Goal: Task Accomplishment & Management: Manage account settings

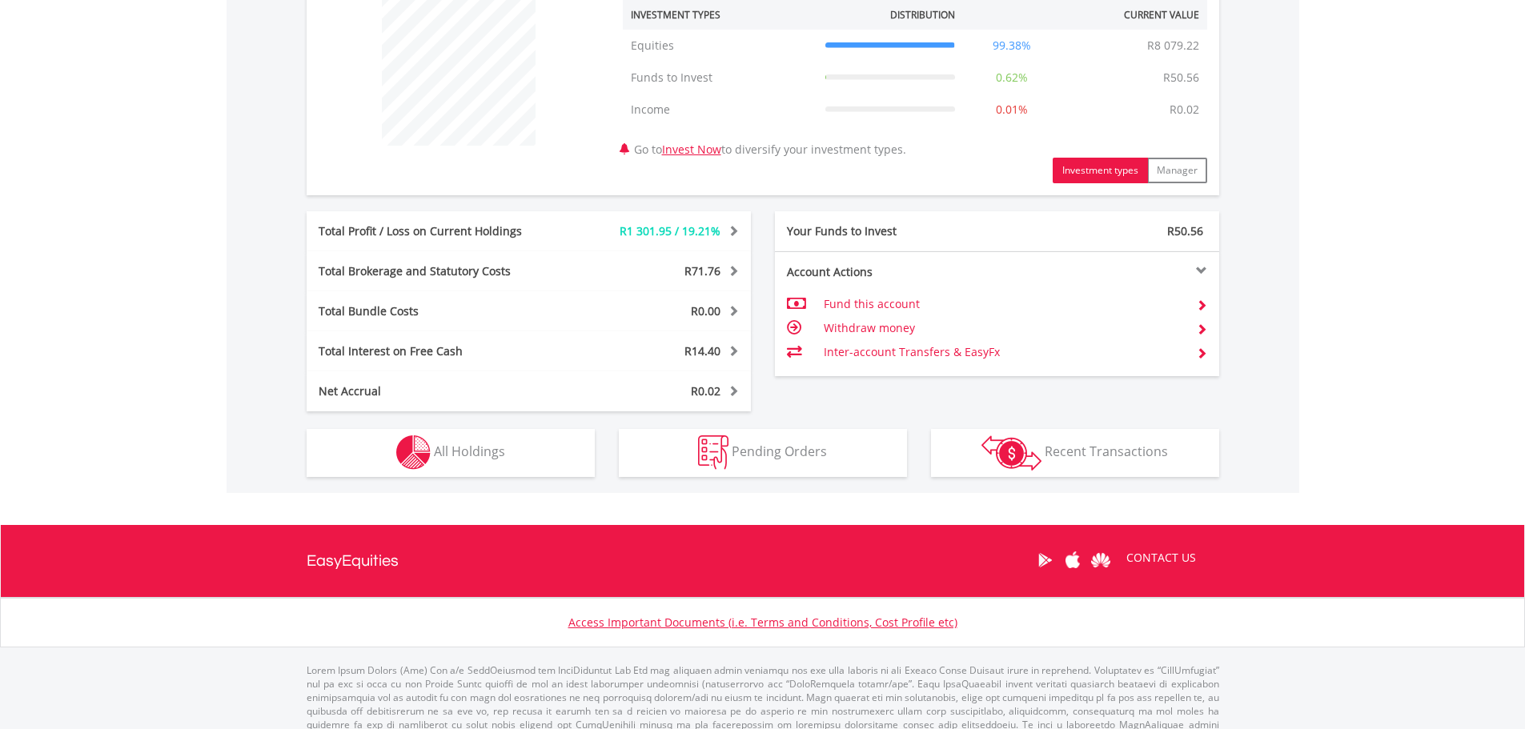
scroll to position [657, 0]
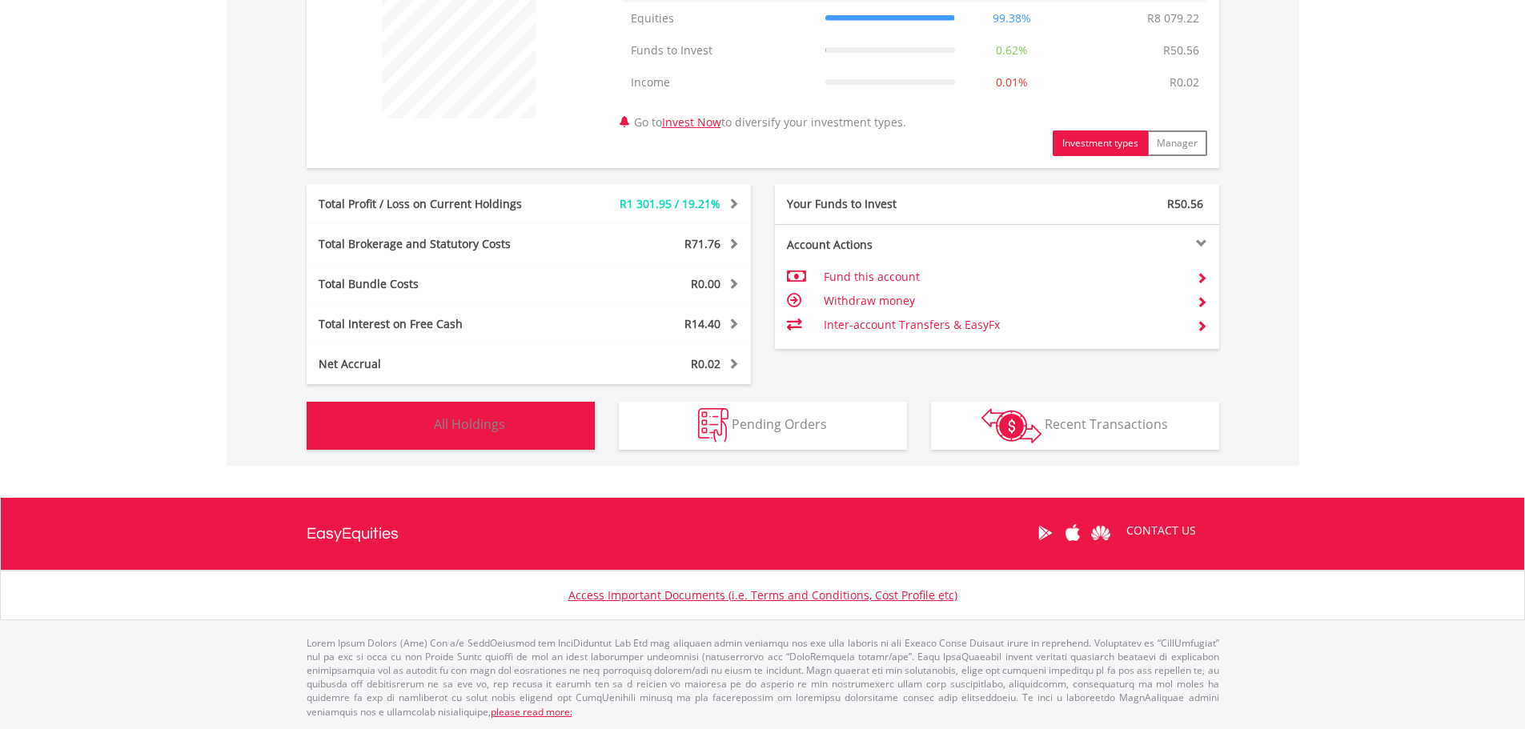
click at [476, 421] on span "All Holdings" at bounding box center [469, 425] width 71 height 18
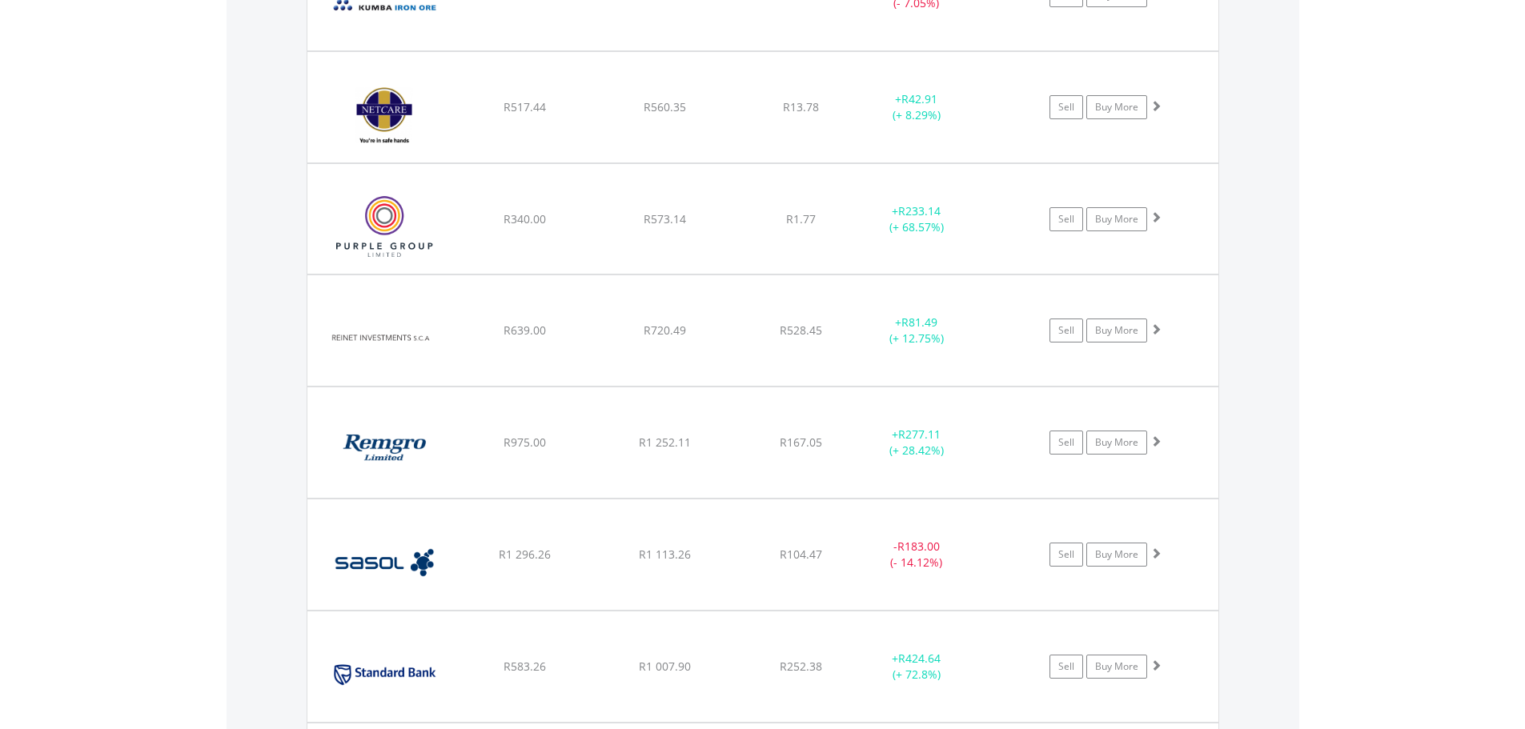
scroll to position [1556, 0]
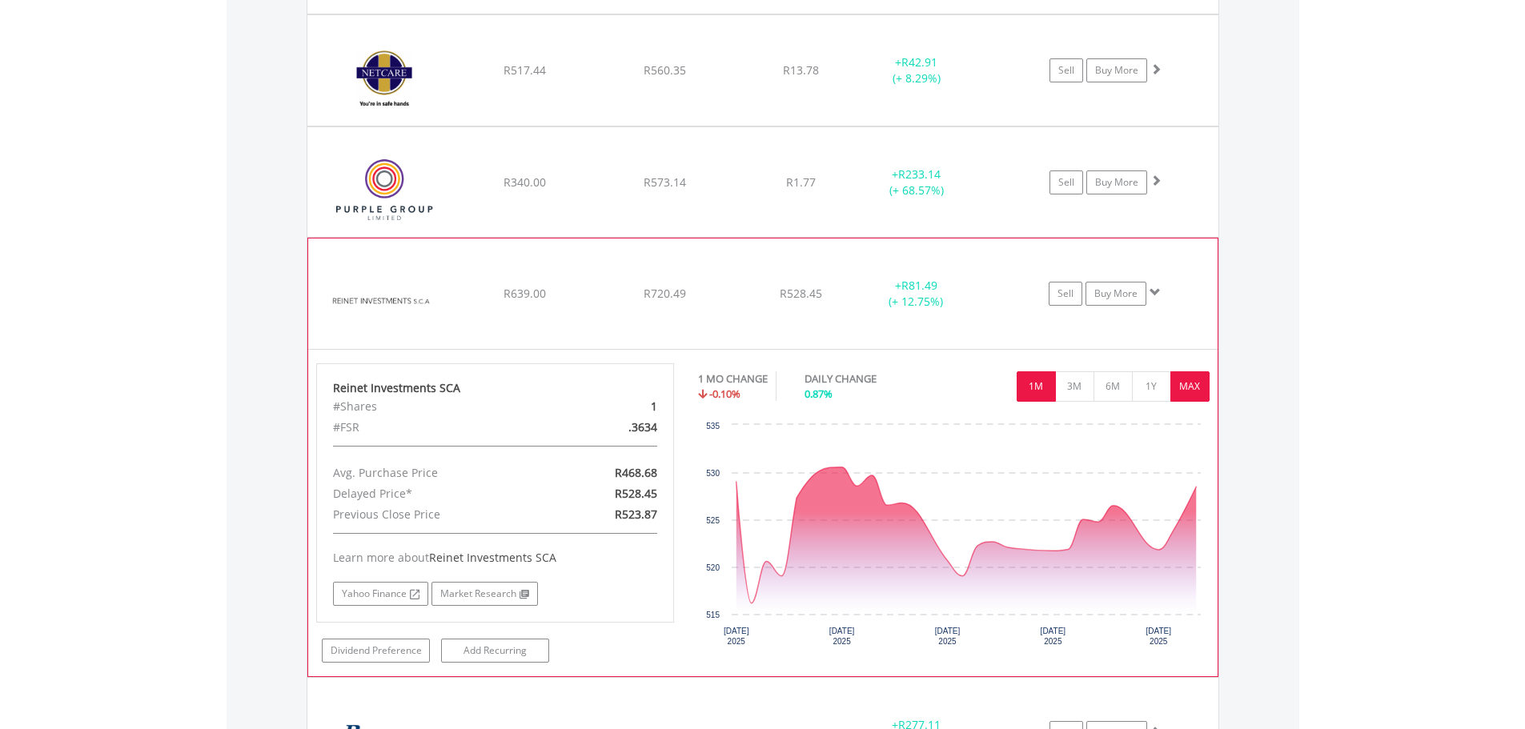
click at [1191, 394] on button "MAX" at bounding box center [1190, 386] width 39 height 30
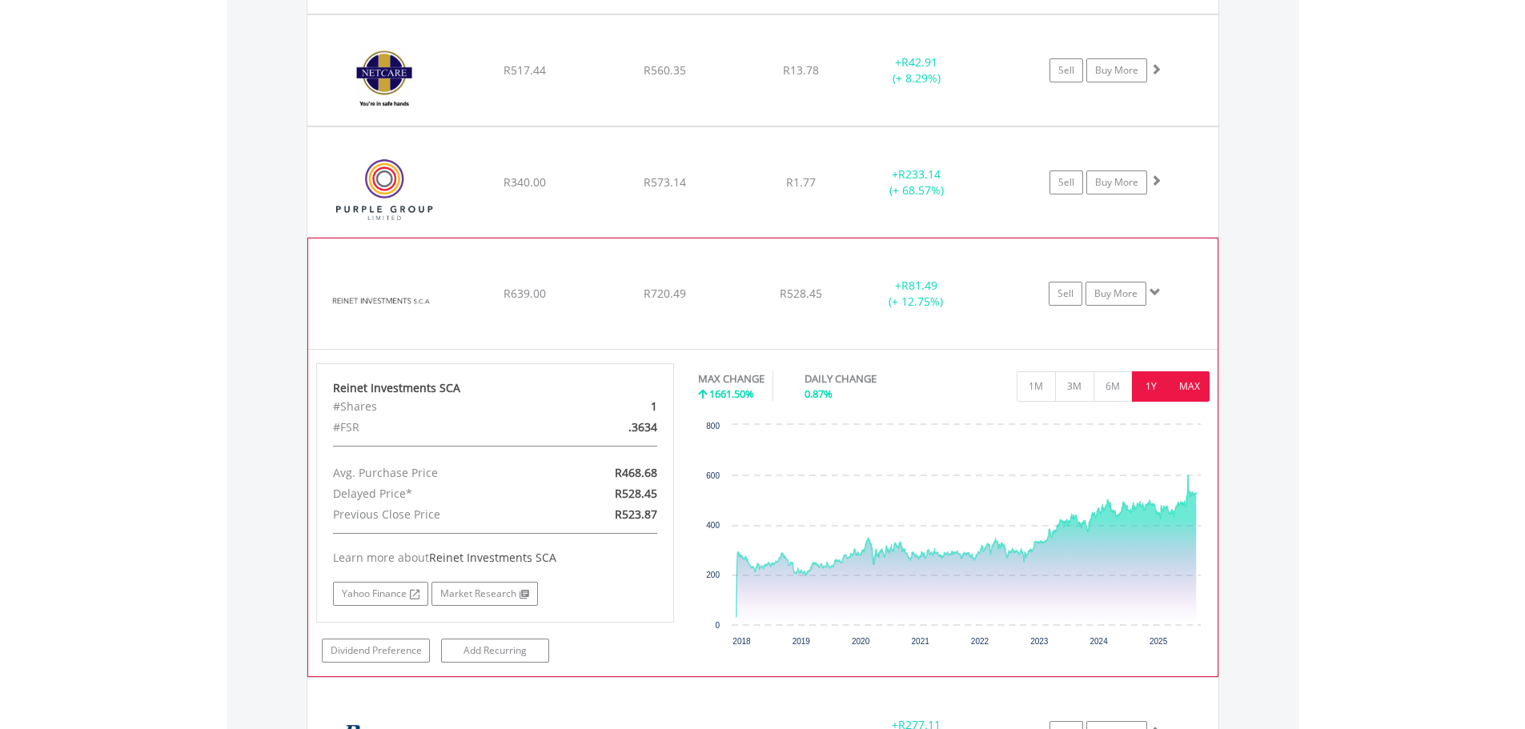
click at [1134, 390] on button "1Y" at bounding box center [1151, 386] width 39 height 30
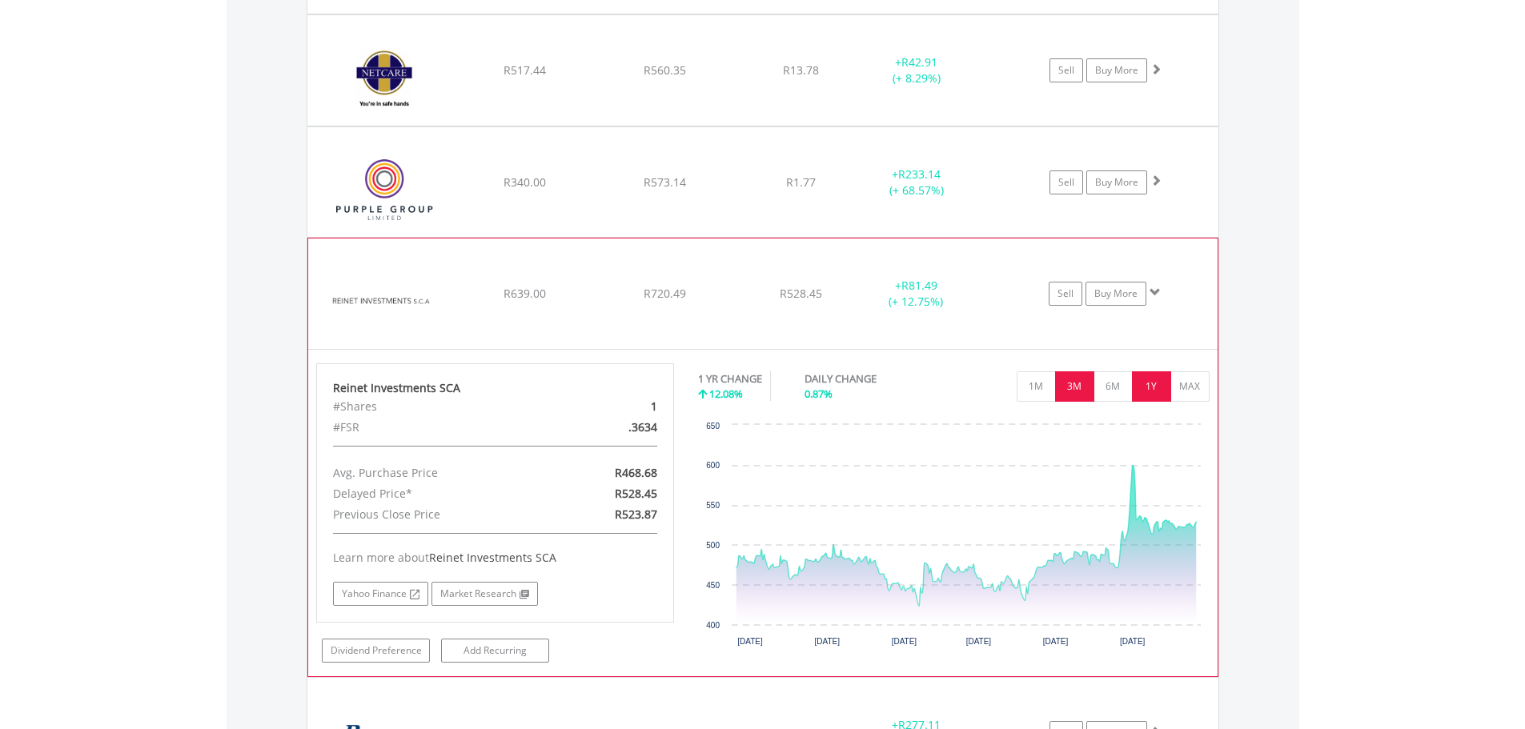
click at [1058, 379] on button "3M" at bounding box center [1074, 386] width 39 height 30
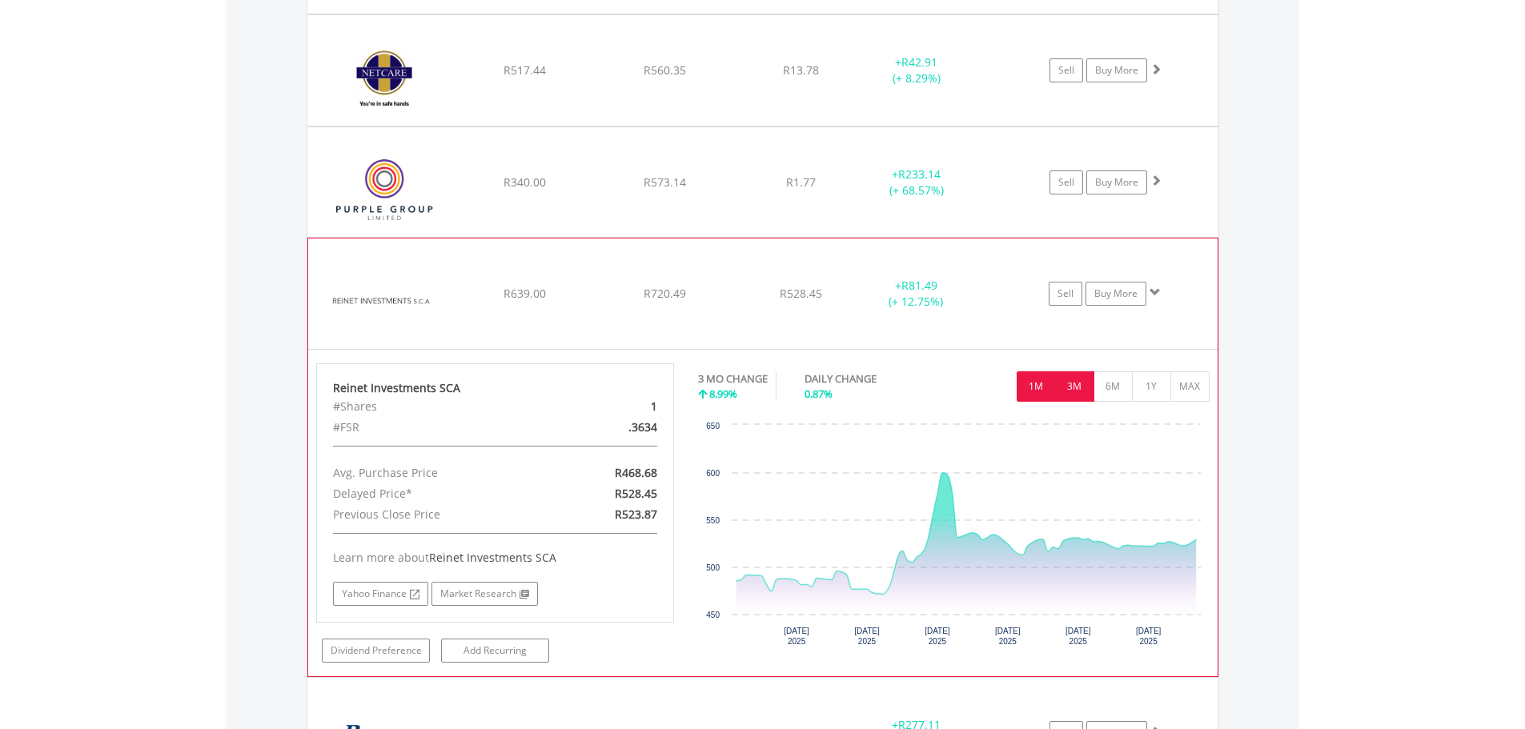
click at [1036, 388] on button "1M" at bounding box center [1036, 386] width 39 height 30
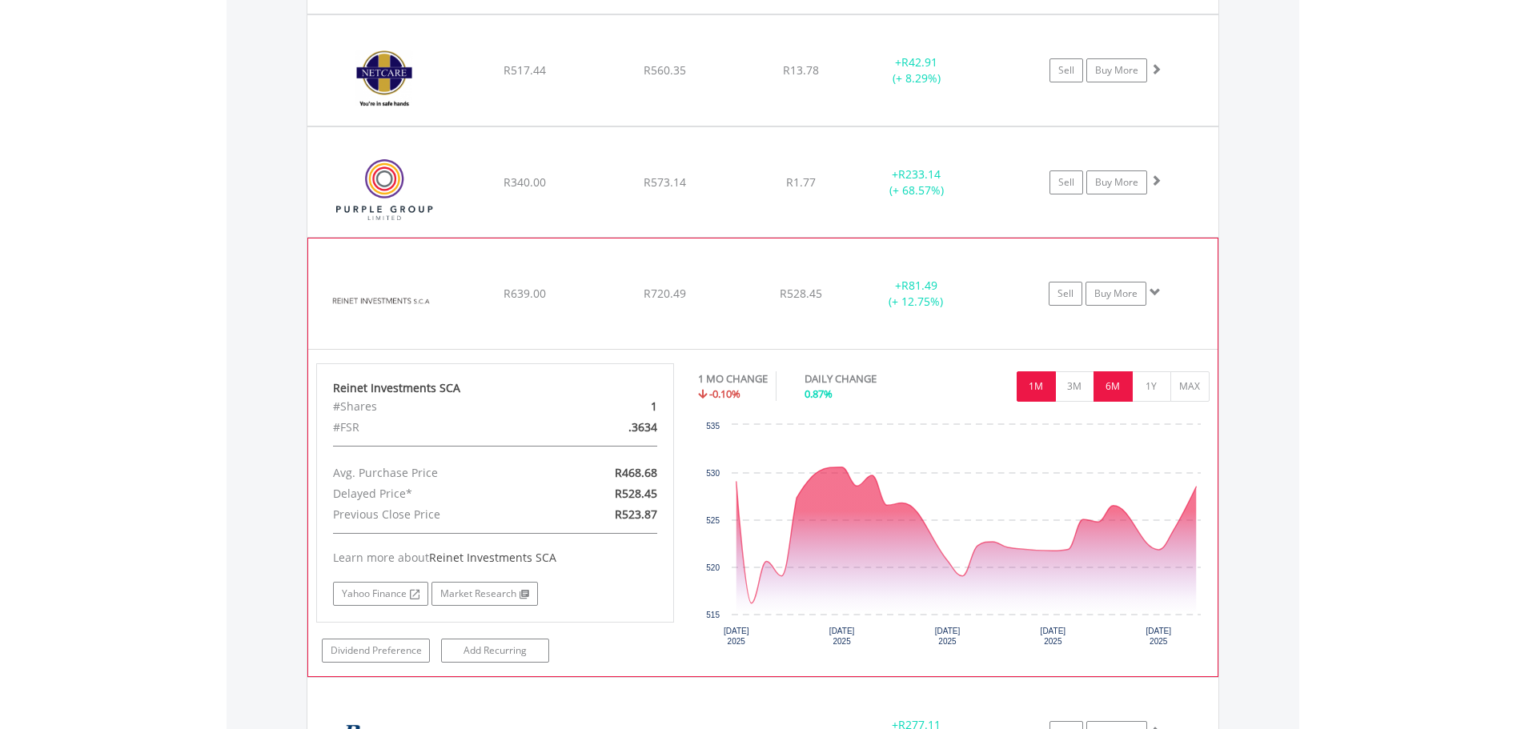
click at [1120, 383] on button "6M" at bounding box center [1113, 386] width 39 height 30
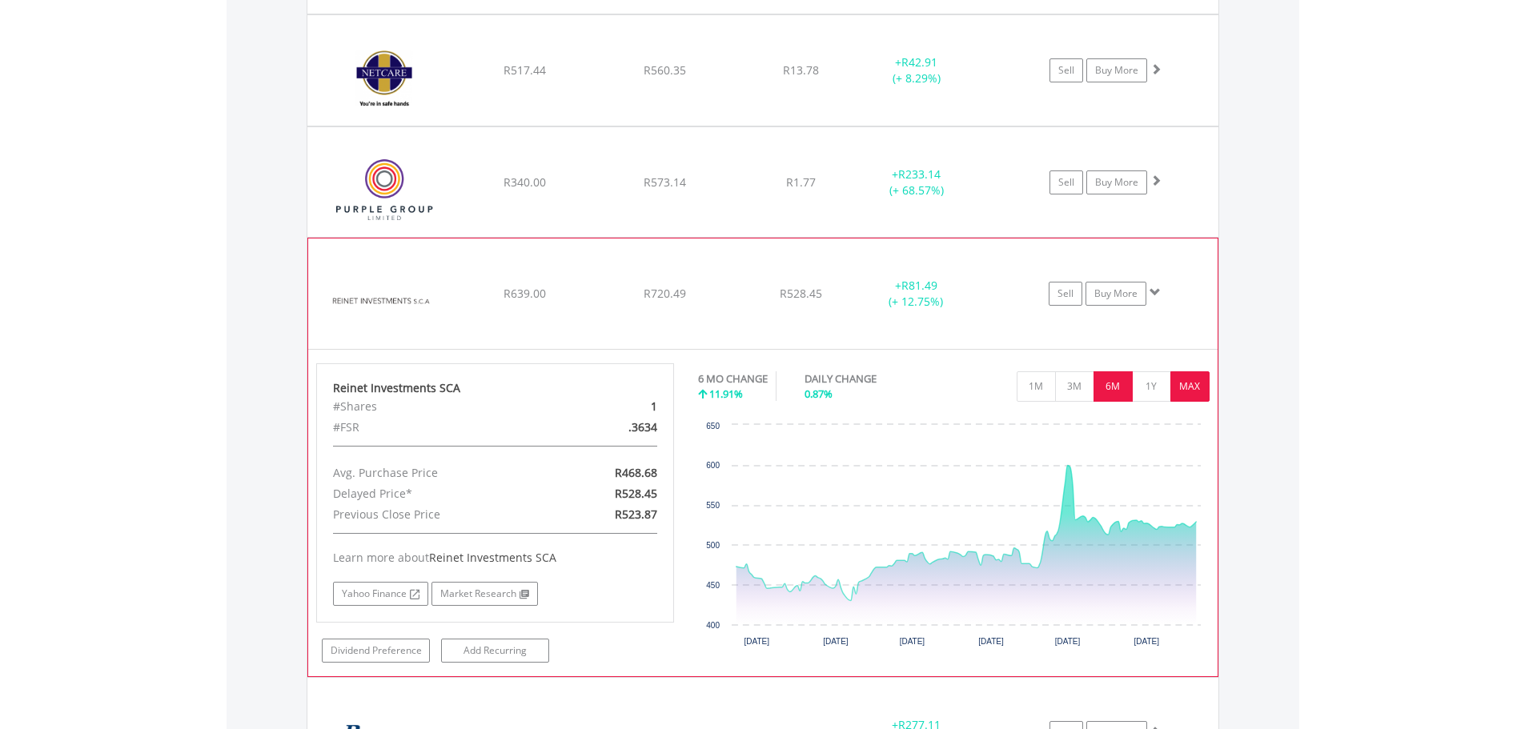
click at [1194, 392] on button "MAX" at bounding box center [1190, 386] width 39 height 30
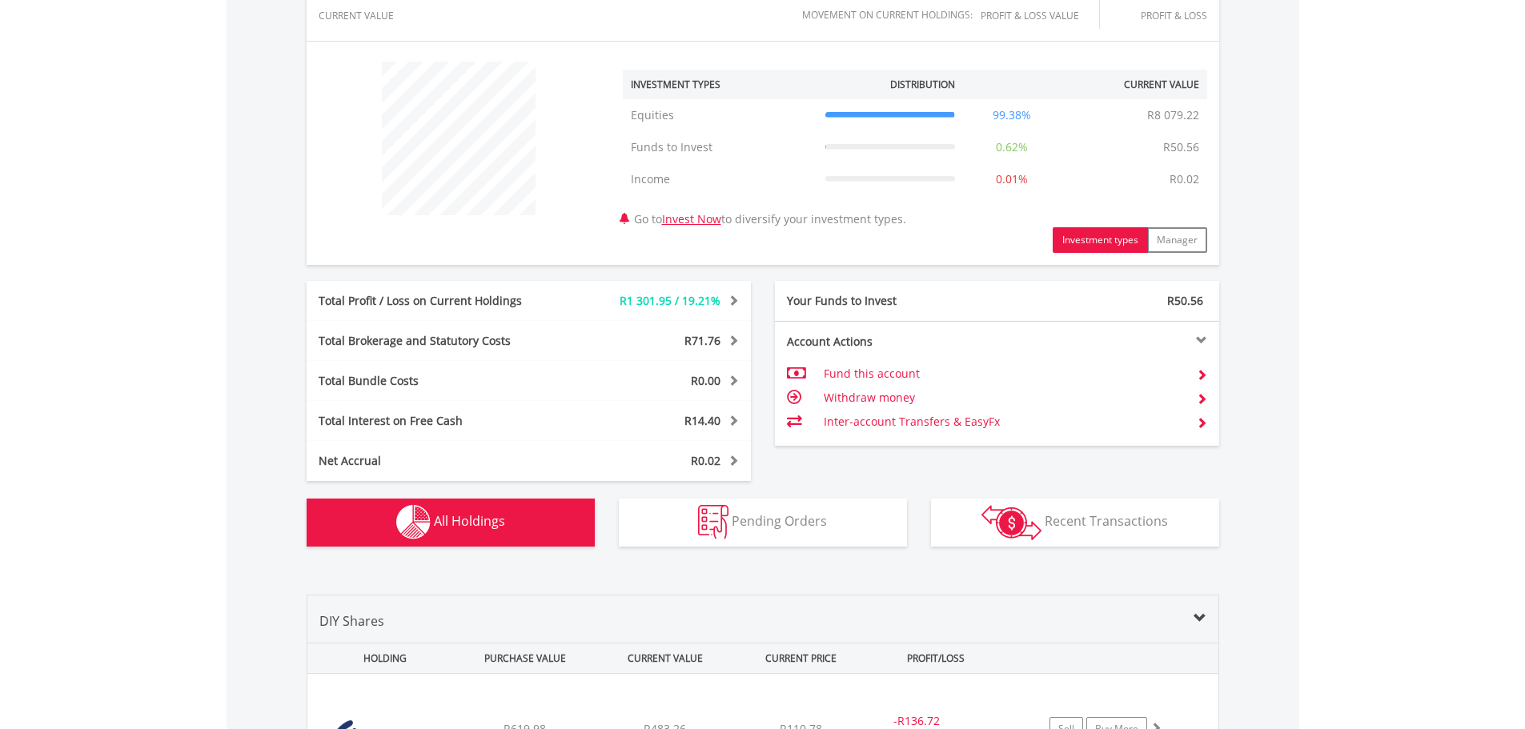
scroll to position [641, 0]
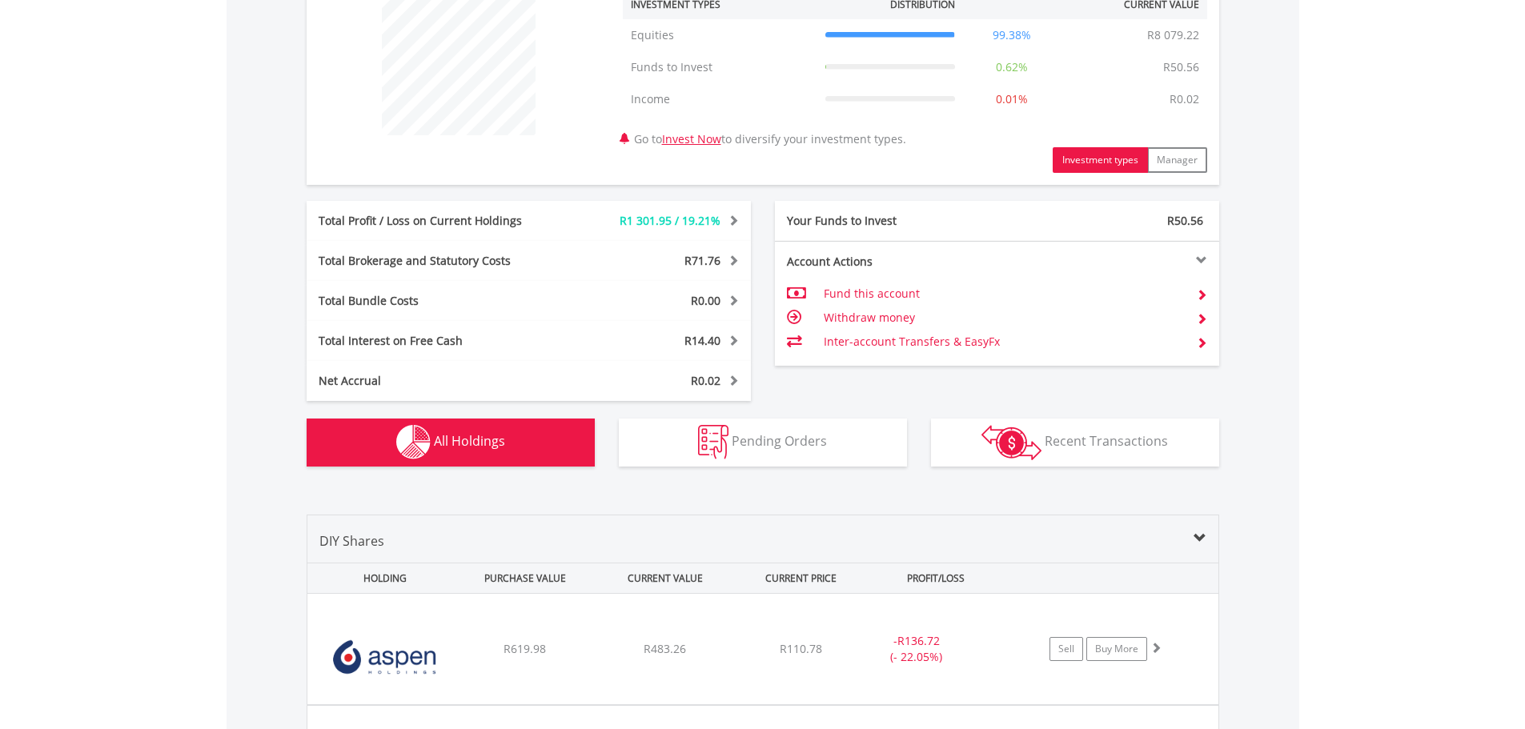
drag, startPoint x: 1413, startPoint y: 373, endPoint x: 1412, endPoint y: 542, distance: 168.9
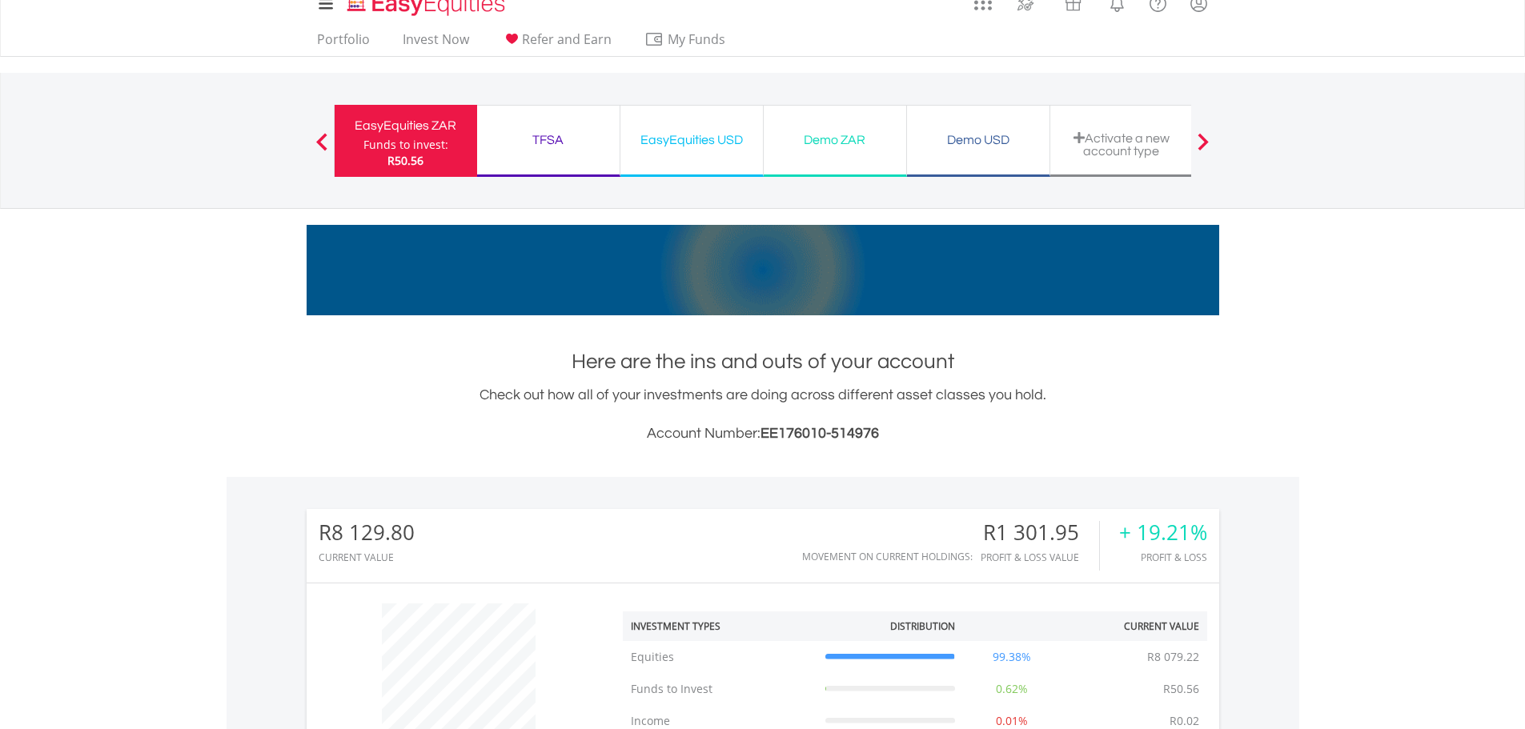
scroll to position [0, 0]
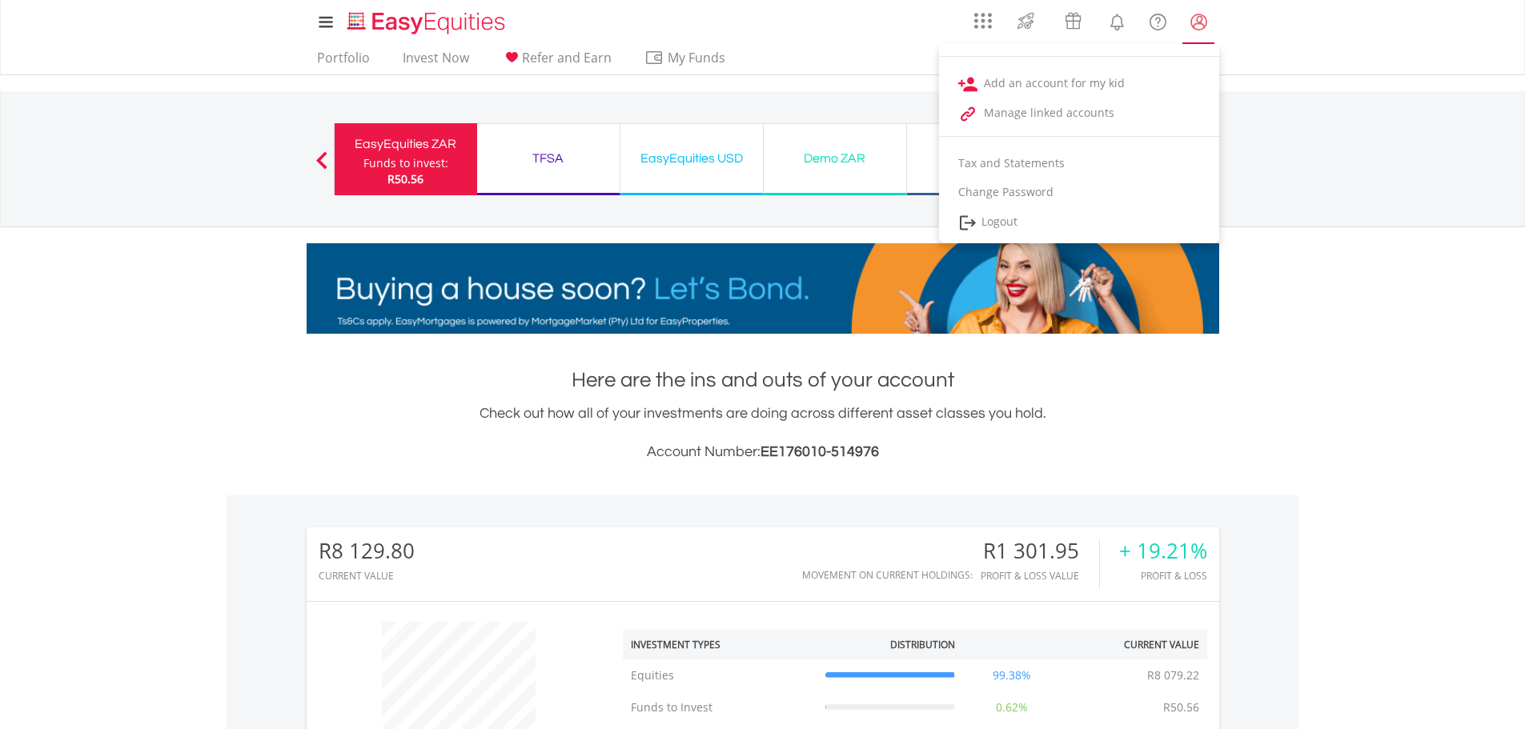
click at [1199, 24] on lord-icon "My Profile" at bounding box center [1199, 22] width 20 height 20
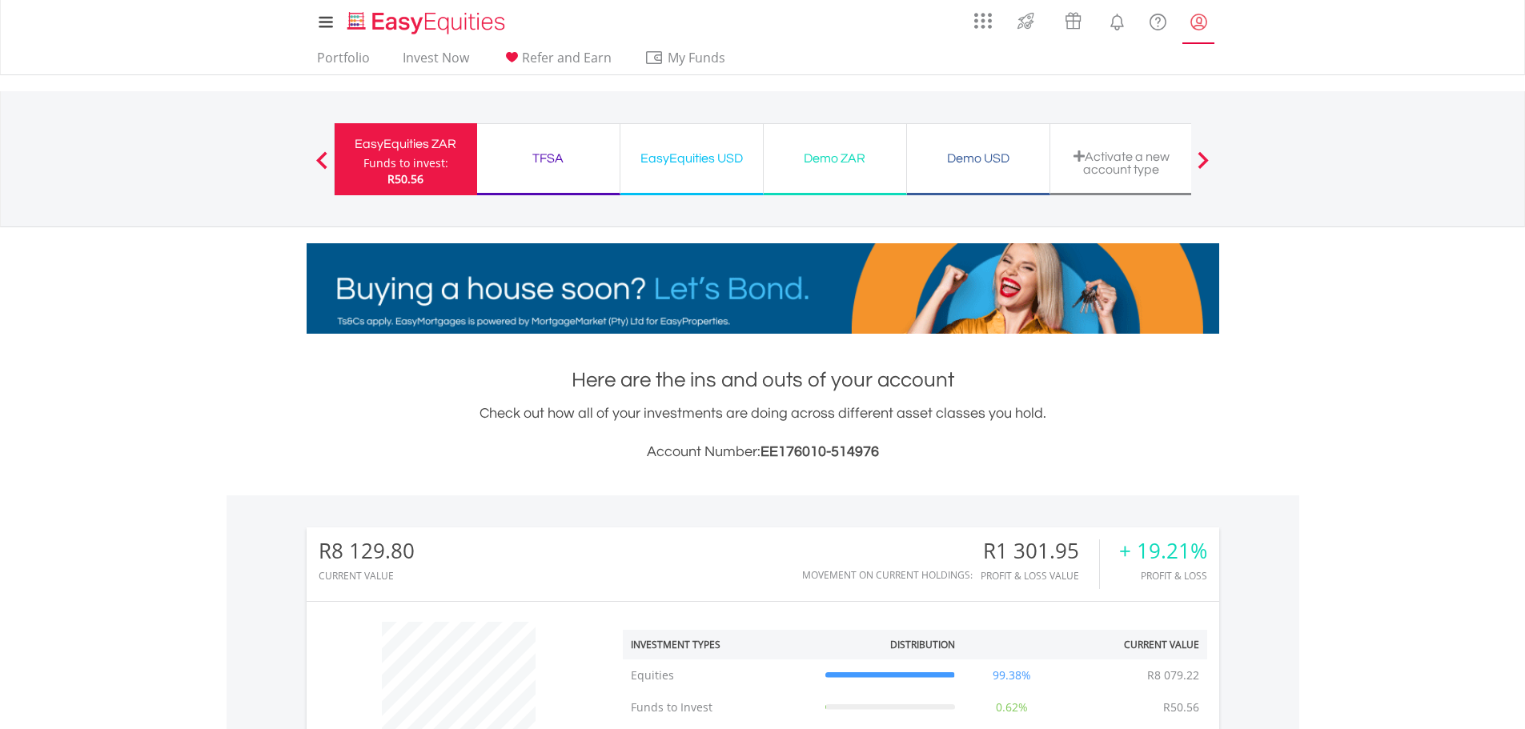
click at [1199, 24] on lord-icon "My Profile" at bounding box center [1199, 22] width 20 height 20
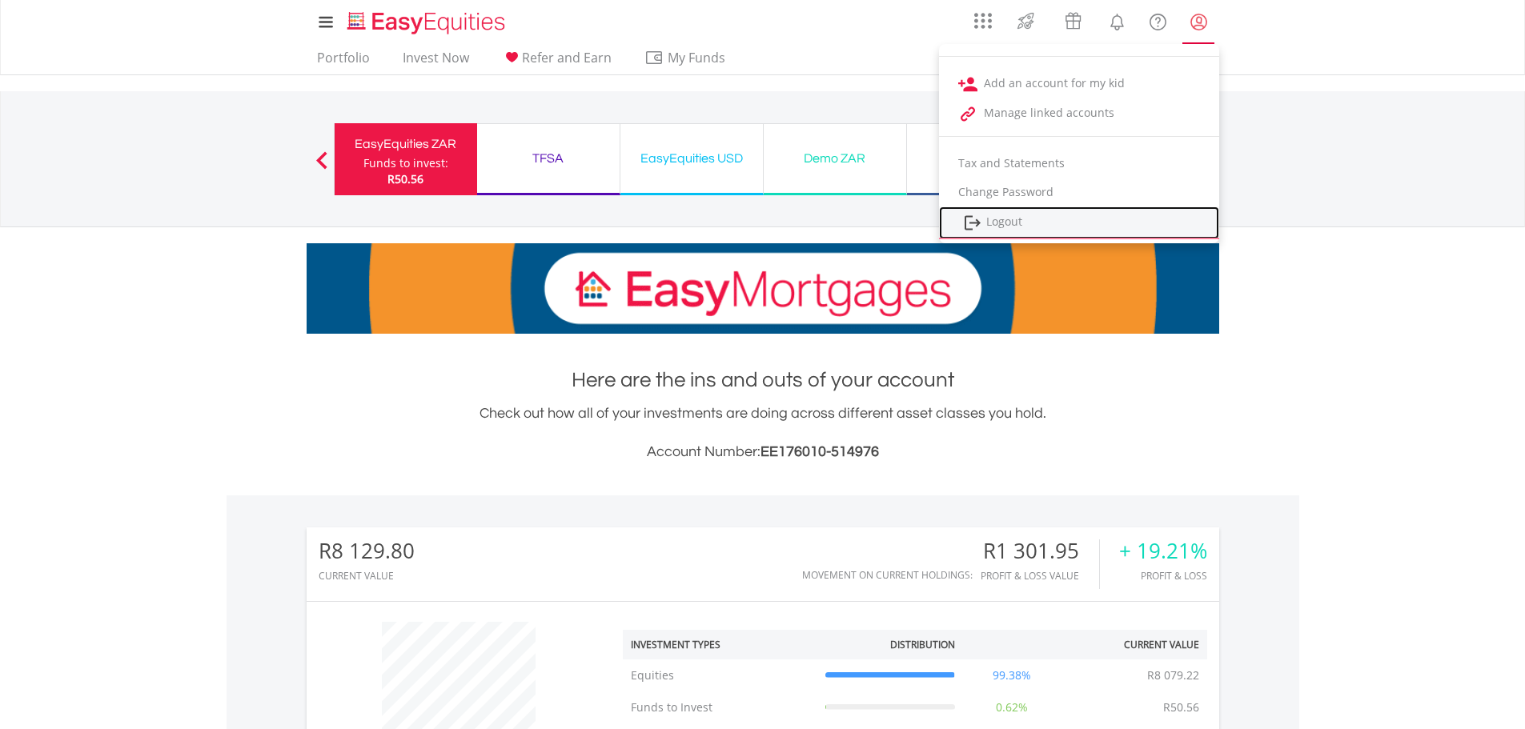
click at [1009, 225] on link "Logout" at bounding box center [1079, 223] width 280 height 33
